Goal: Check status

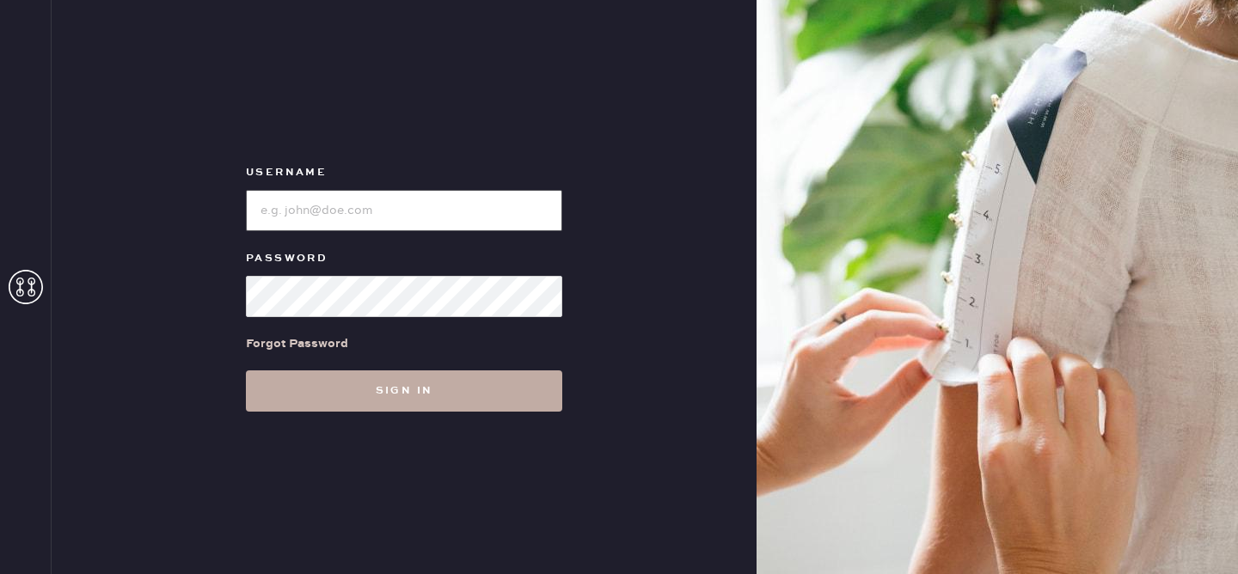
type input "reformationvalencia"
click at [388, 411] on button "Sign in" at bounding box center [404, 391] width 316 height 41
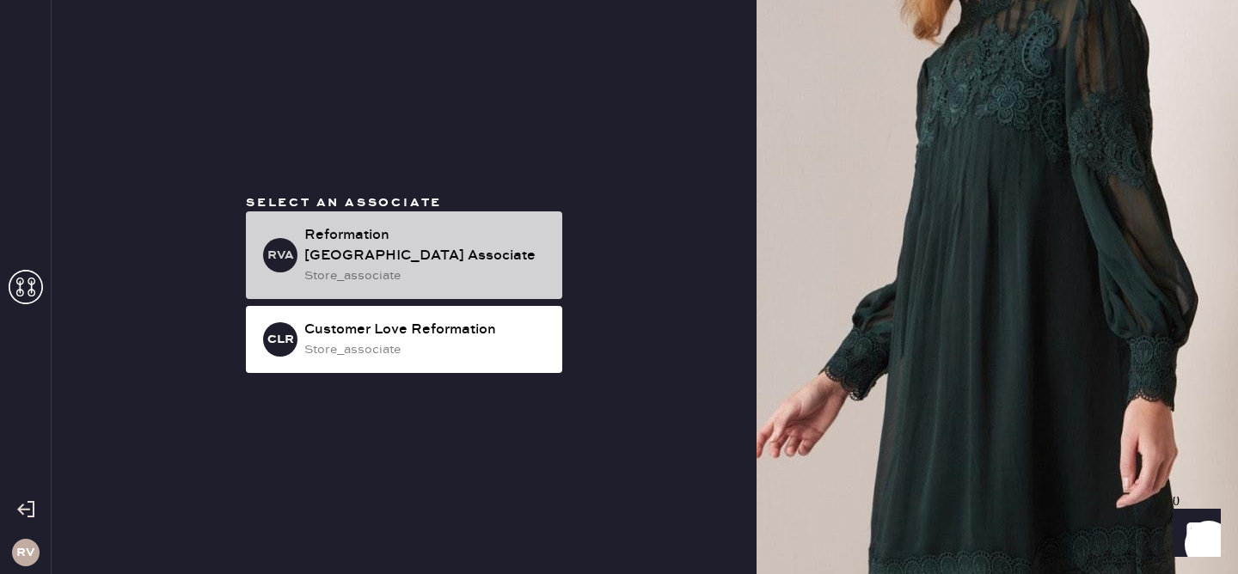
click at [323, 246] on div "Reformation [GEOGRAPHIC_DATA] Associate" at bounding box center [426, 245] width 244 height 41
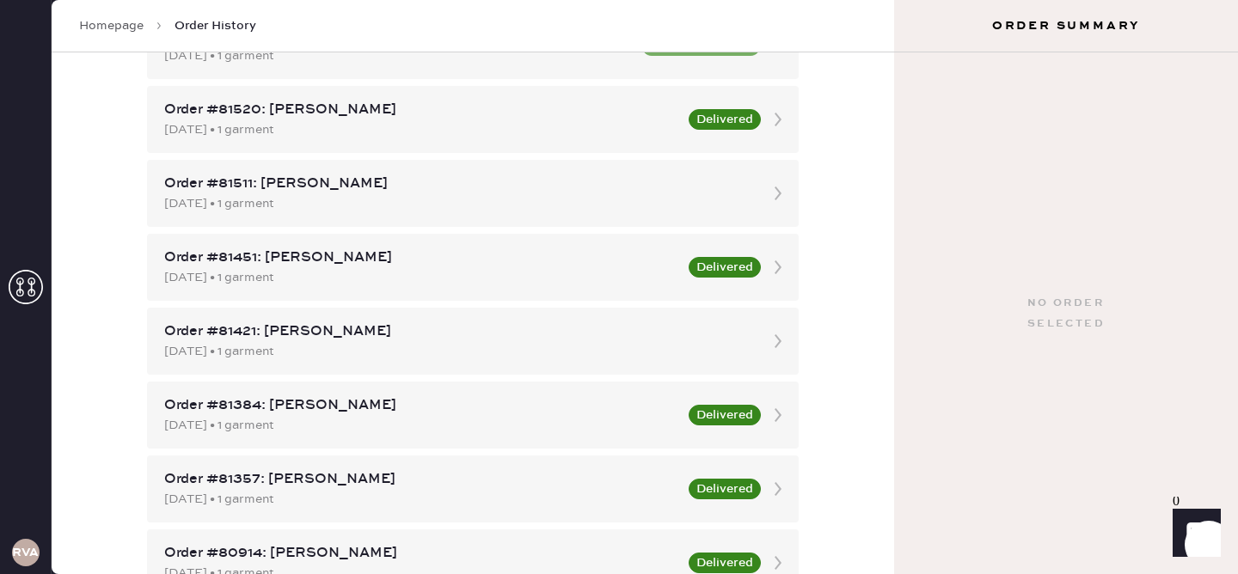
scroll to position [756, 0]
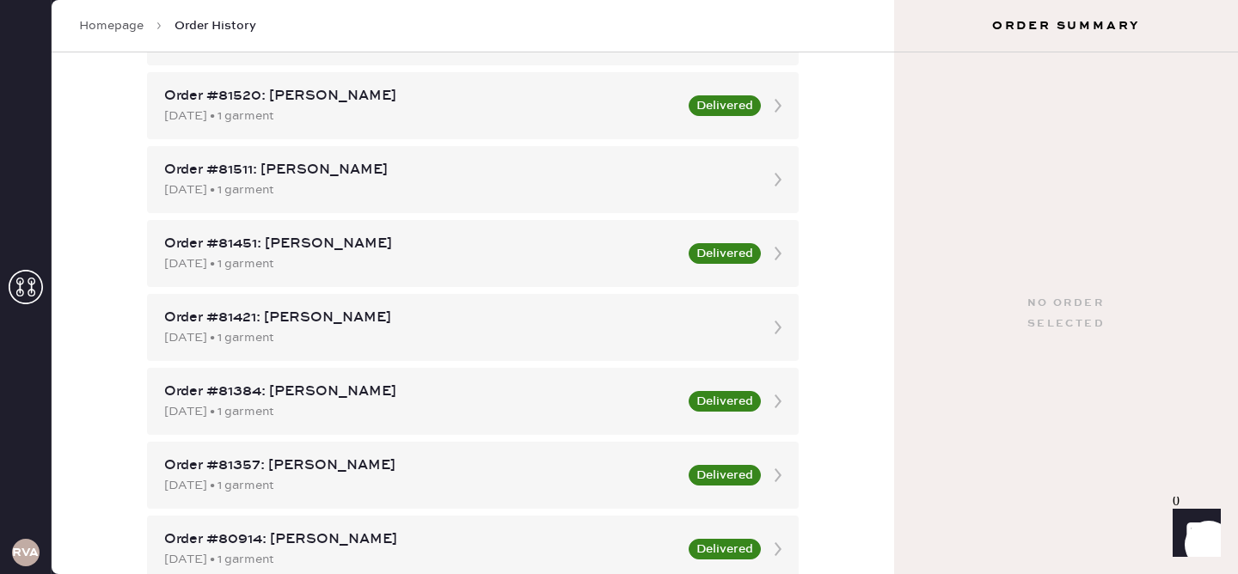
click at [263, 315] on div "Order #81421: [PERSON_NAME]" at bounding box center [457, 318] width 586 height 21
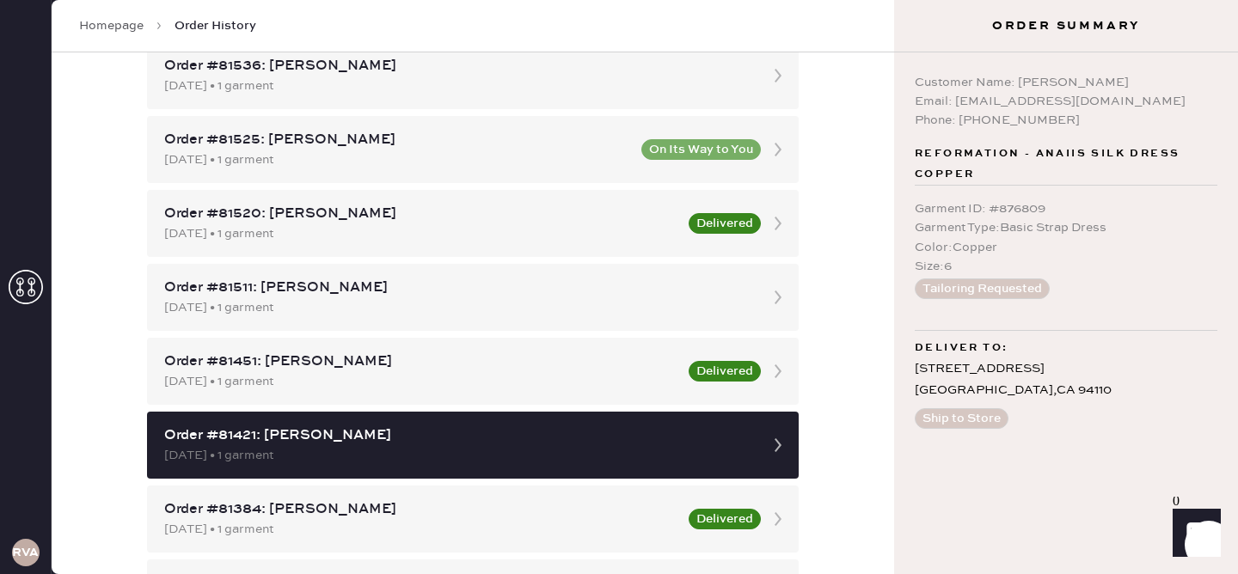
scroll to position [641, 0]
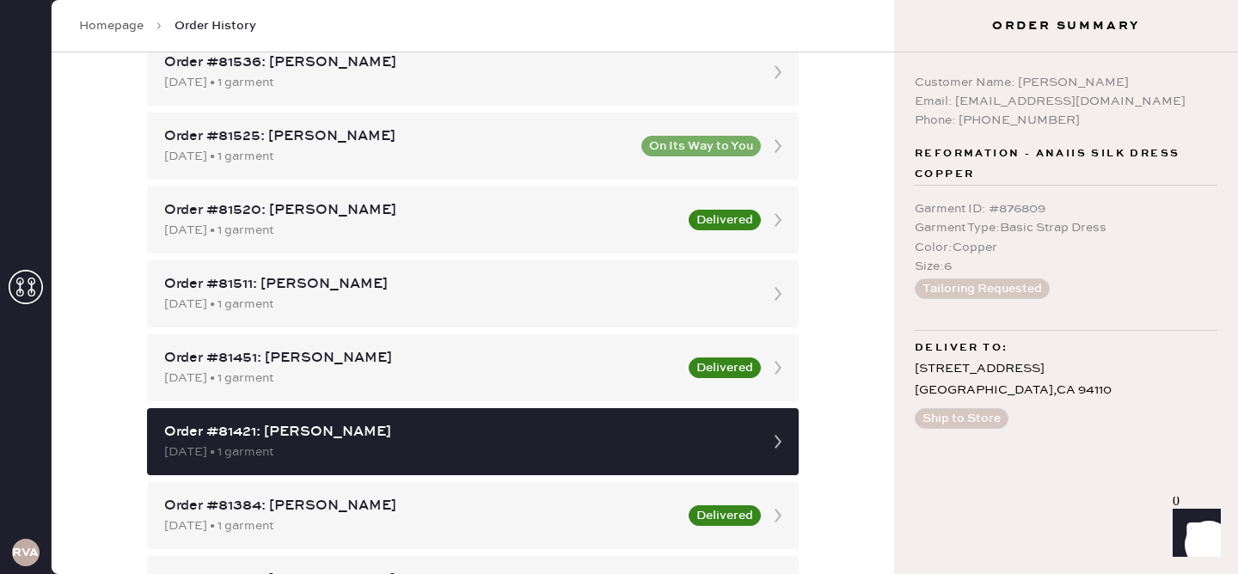
click at [972, 282] on button "Tailoring Requested" at bounding box center [982, 289] width 135 height 21
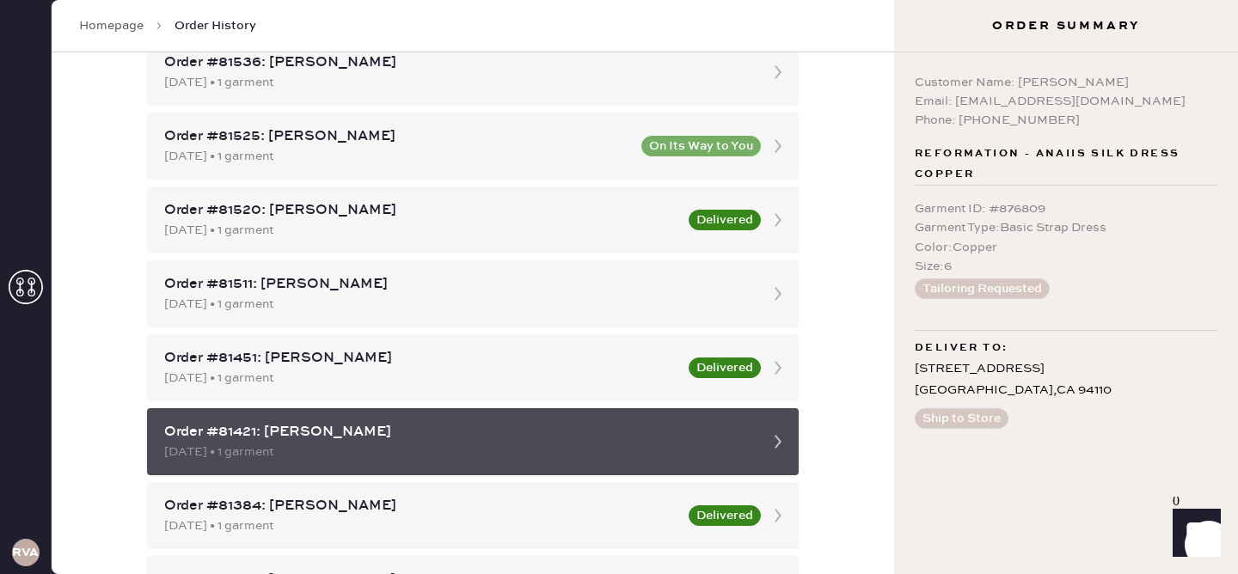
click at [485, 450] on div "[DATE] • 1 garment" at bounding box center [457, 452] width 586 height 19
